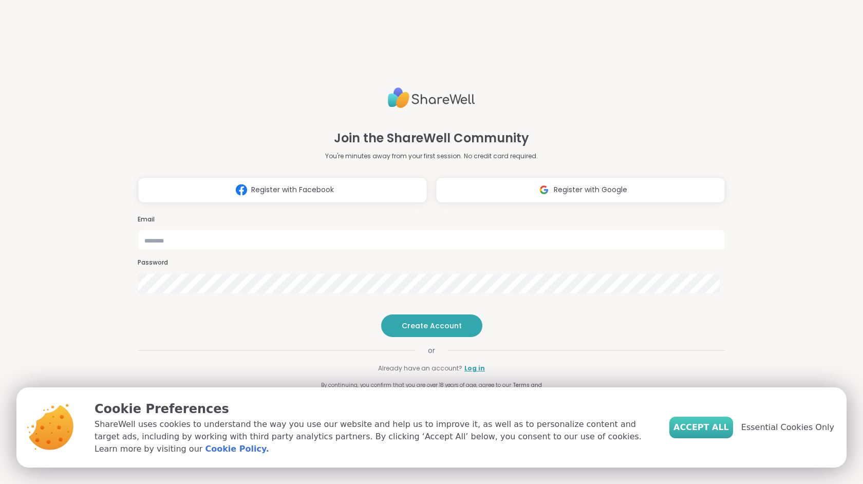
click at [710, 433] on span "Accept All" at bounding box center [701, 427] width 55 height 12
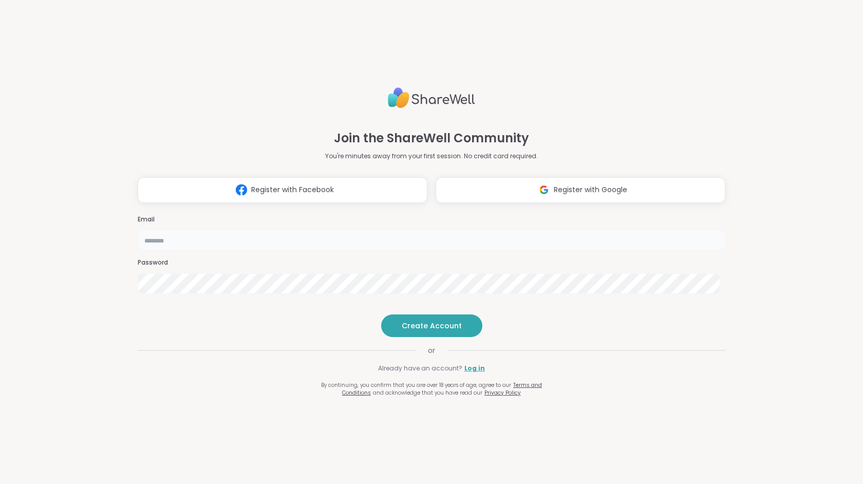
click at [426, 230] on input "email" at bounding box center [432, 240] width 588 height 21
type input "**********"
